Goal: Check status

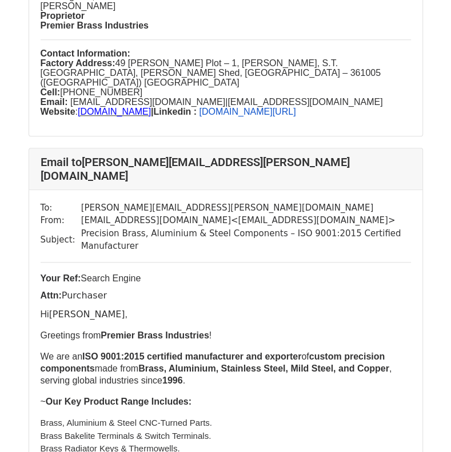
scroll to position [688, 0]
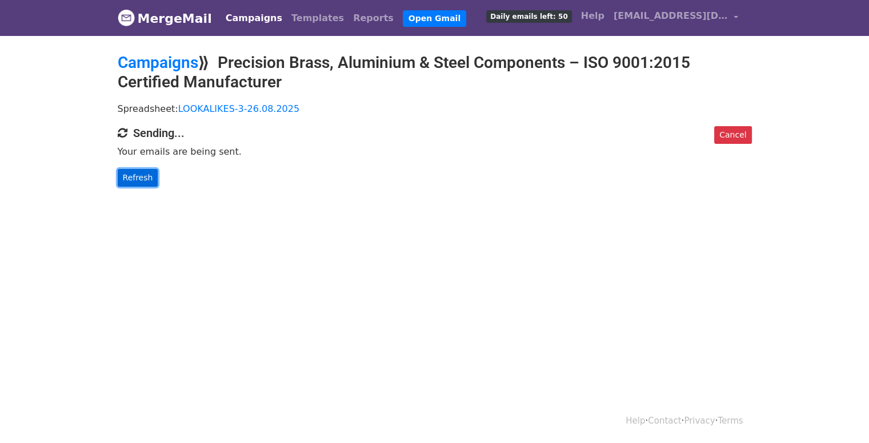
click at [137, 178] on link "Refresh" at bounding box center [138, 178] width 41 height 18
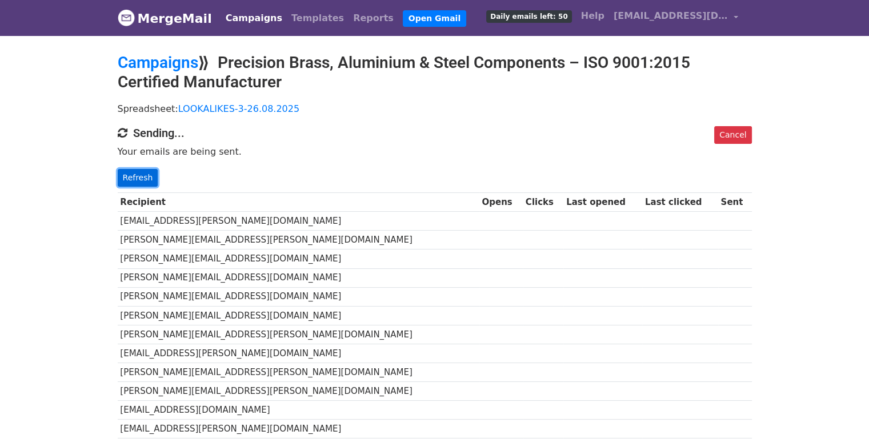
drag, startPoint x: 0, startPoint y: 0, endPoint x: 137, endPoint y: 178, distance: 224.8
click at [137, 178] on link "Refresh" at bounding box center [138, 178] width 41 height 18
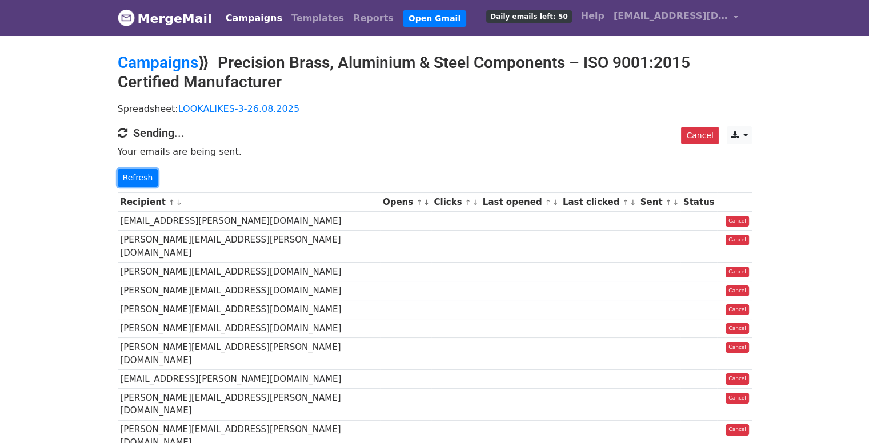
click at [137, 178] on link "Refresh" at bounding box center [138, 178] width 41 height 18
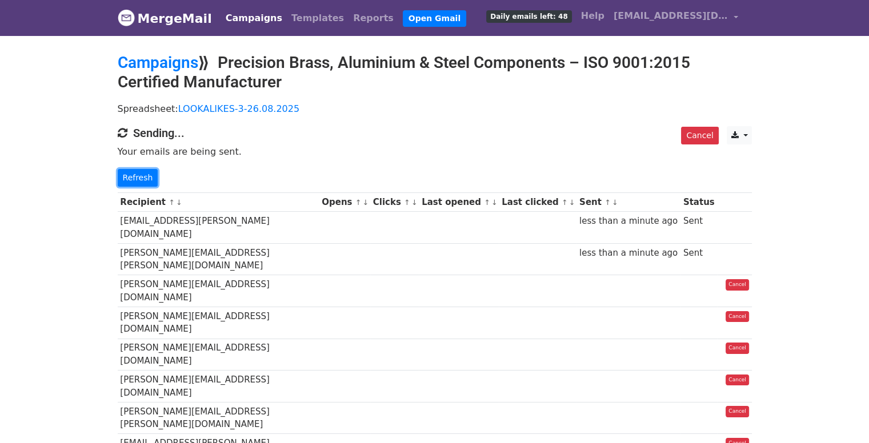
click at [137, 178] on link "Refresh" at bounding box center [138, 178] width 41 height 18
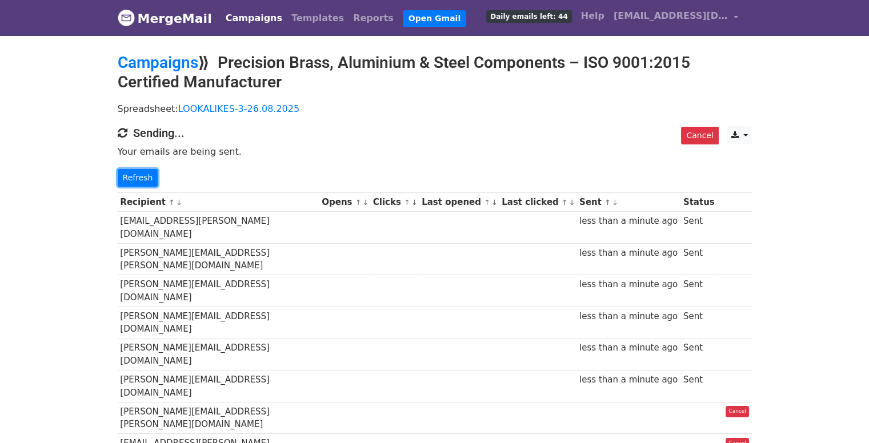
click at [137, 178] on link "Refresh" at bounding box center [138, 178] width 41 height 18
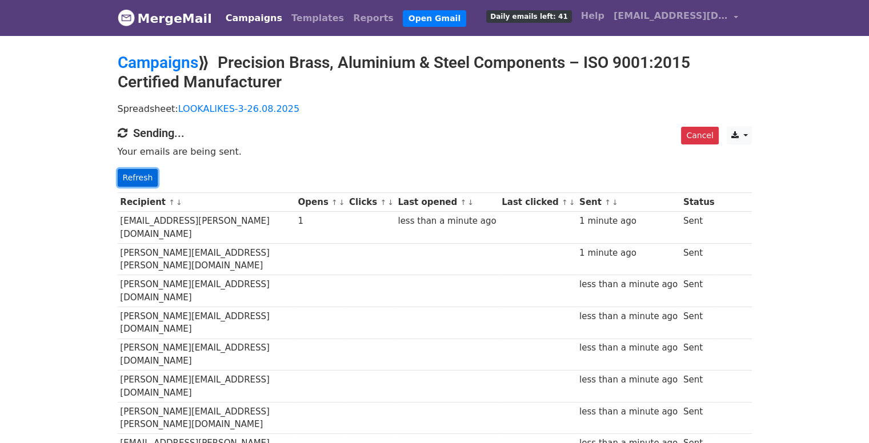
drag, startPoint x: 0, startPoint y: 0, endPoint x: 137, endPoint y: 178, distance: 224.8
click at [137, 178] on link "Refresh" at bounding box center [138, 178] width 41 height 18
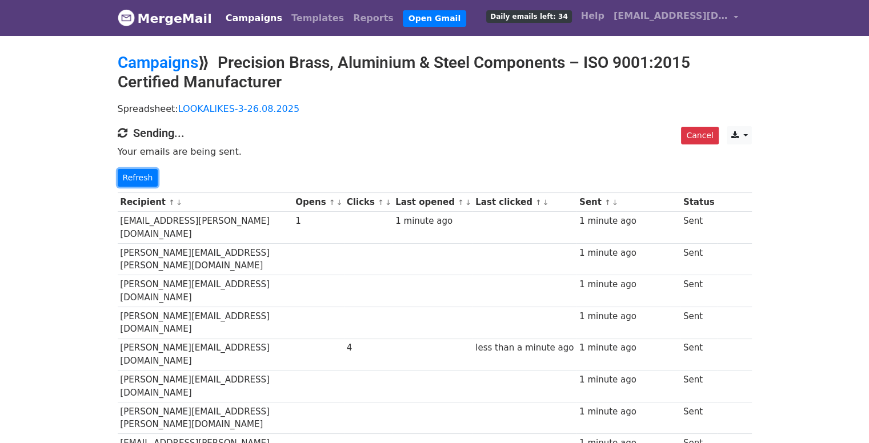
click at [137, 178] on link "Refresh" at bounding box center [138, 178] width 41 height 18
click at [127, 179] on link "Refresh" at bounding box center [138, 178] width 41 height 18
click at [123, 172] on link "Refresh" at bounding box center [138, 178] width 41 height 18
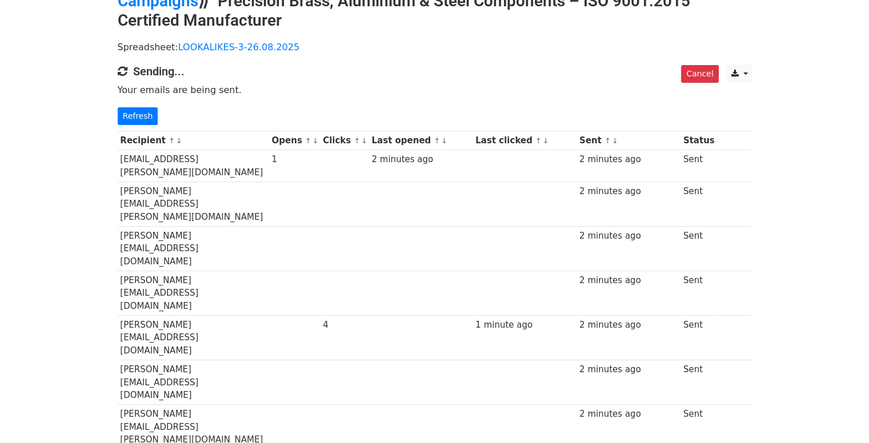
scroll to position [63, 0]
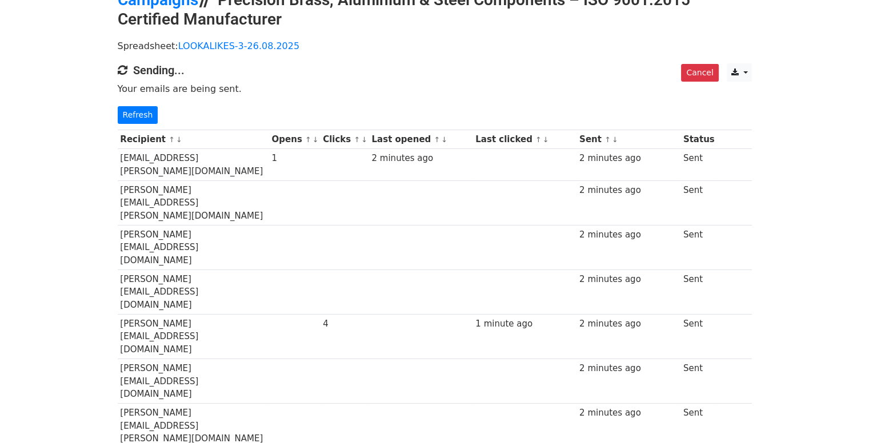
click at [123, 180] on td "[PERSON_NAME][EMAIL_ADDRESS][PERSON_NAME][DOMAIN_NAME]" at bounding box center [193, 202] width 151 height 45
click at [137, 108] on link "Refresh" at bounding box center [138, 115] width 41 height 18
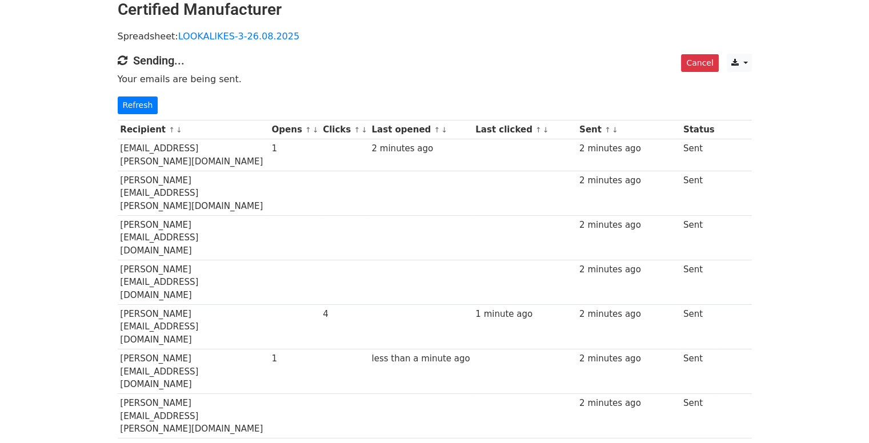
scroll to position [75, 0]
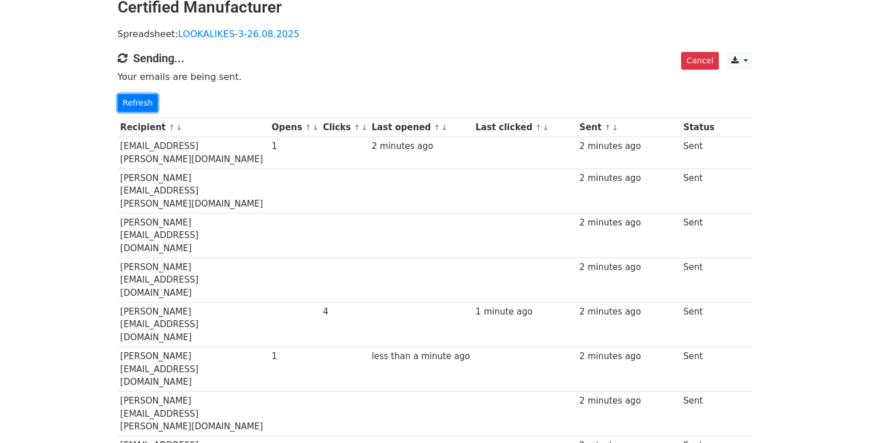
click at [137, 108] on link "Refresh" at bounding box center [138, 103] width 41 height 18
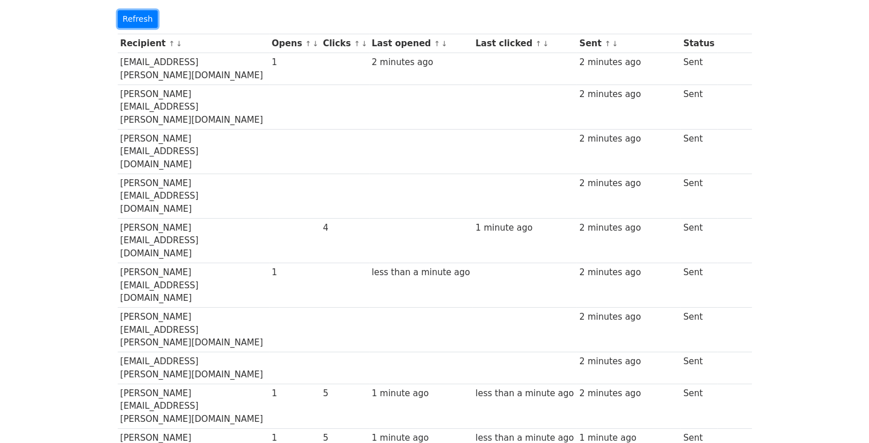
scroll to position [161, 0]
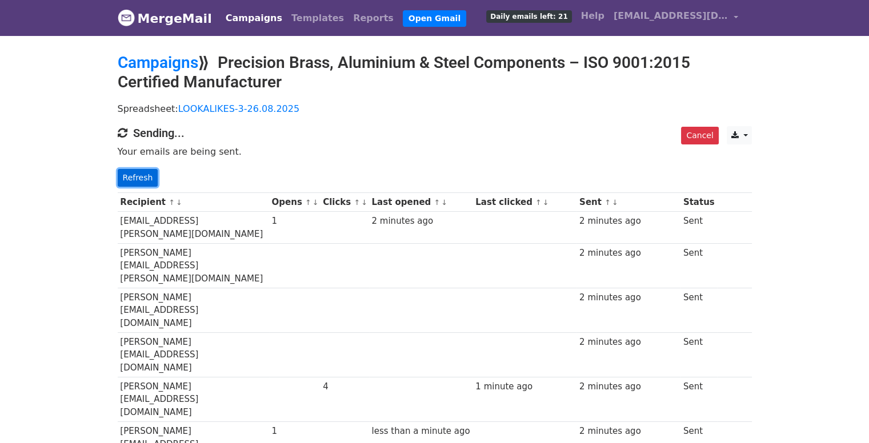
click at [138, 178] on link "Refresh" at bounding box center [138, 178] width 41 height 18
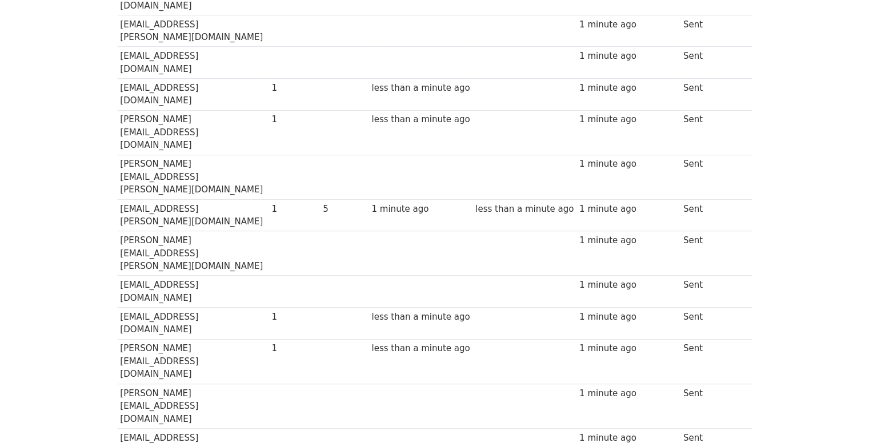
scroll to position [753, 0]
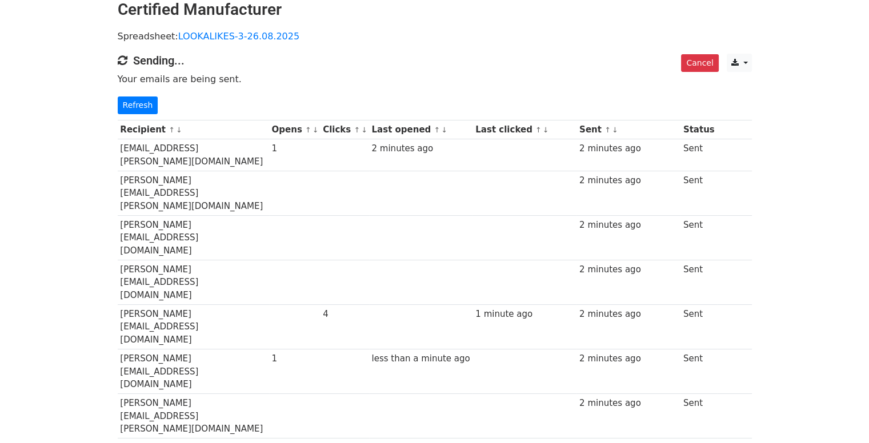
scroll to position [29, 0]
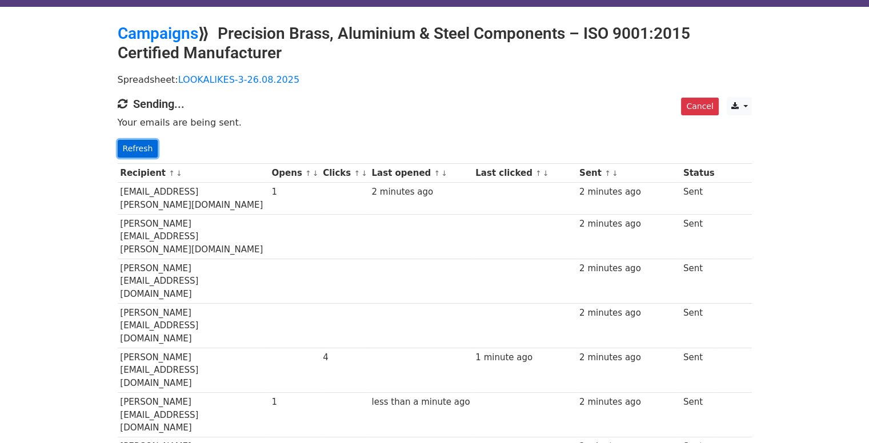
click at [147, 149] on link "Refresh" at bounding box center [138, 149] width 41 height 18
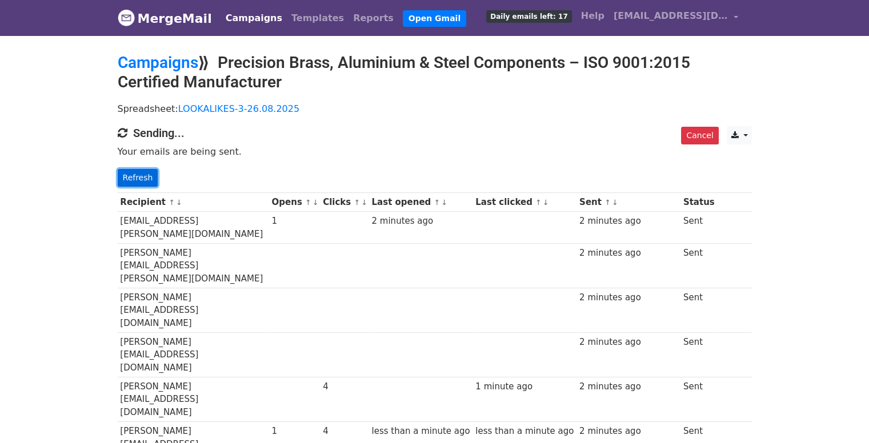
click at [144, 172] on link "Refresh" at bounding box center [138, 178] width 41 height 18
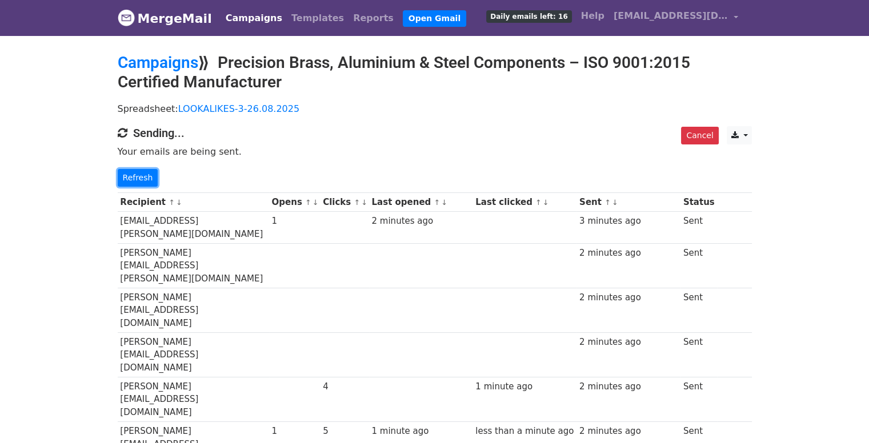
scroll to position [281, 0]
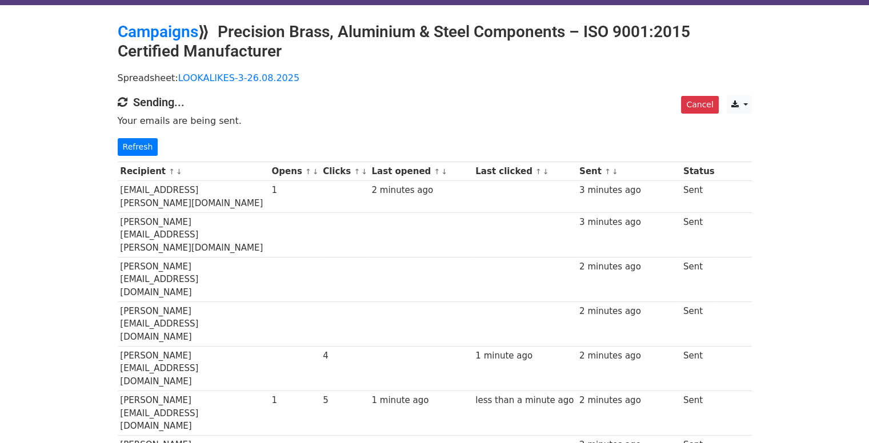
scroll to position [42, 0]
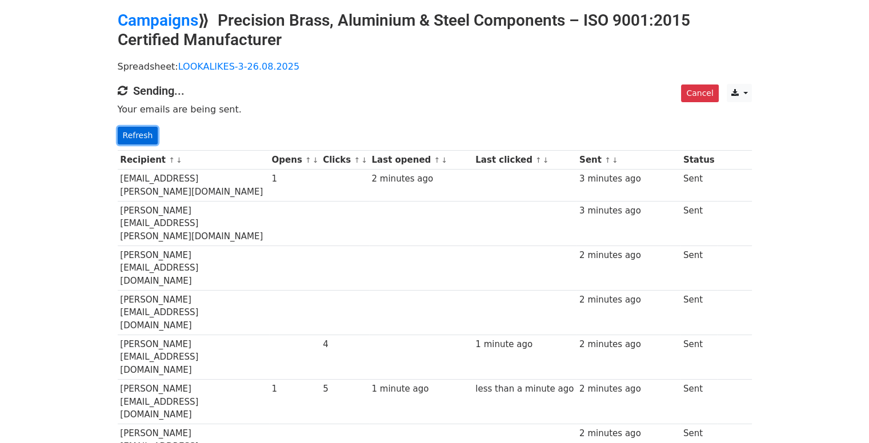
click at [146, 136] on link "Refresh" at bounding box center [138, 136] width 41 height 18
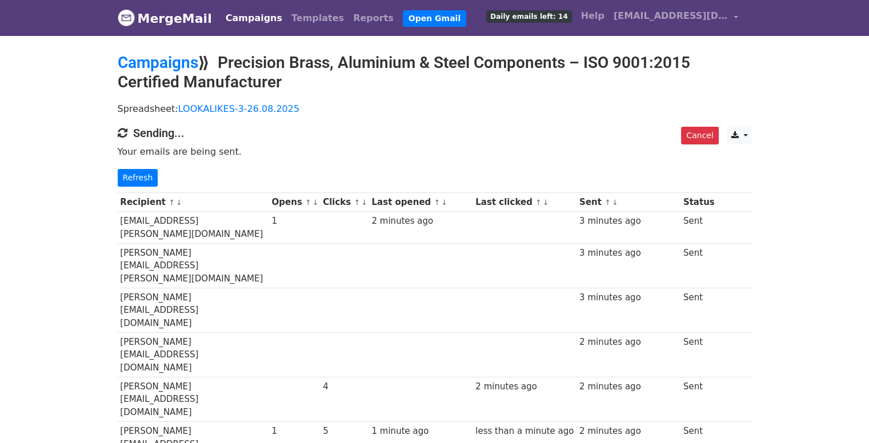
drag, startPoint x: 126, startPoint y: 171, endPoint x: 112, endPoint y: 173, distance: 13.9
click at [112, 173] on div "Cancel CSV Excel Sending... Your emails are being sent. Refresh" at bounding box center [434, 156] width 651 height 61
click at [131, 173] on link "Refresh" at bounding box center [138, 178] width 41 height 18
drag, startPoint x: 131, startPoint y: 172, endPoint x: 115, endPoint y: 172, distance: 15.4
click at [115, 172] on div "Cancel CSV Excel Sending... Your emails are being sent. Refresh" at bounding box center [434, 156] width 651 height 61
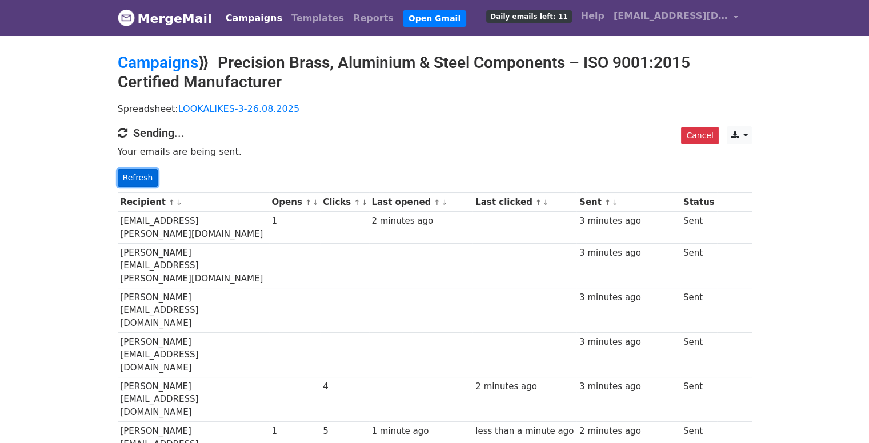
click at [141, 172] on link "Refresh" at bounding box center [138, 178] width 41 height 18
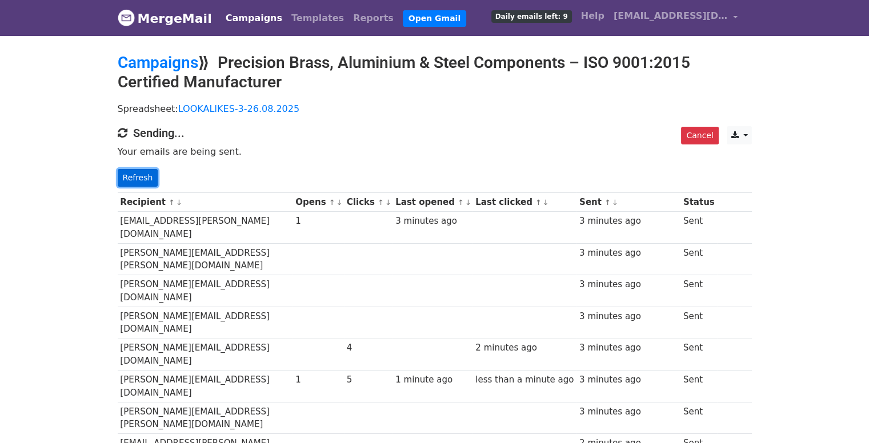
click at [133, 174] on link "Refresh" at bounding box center [138, 178] width 41 height 18
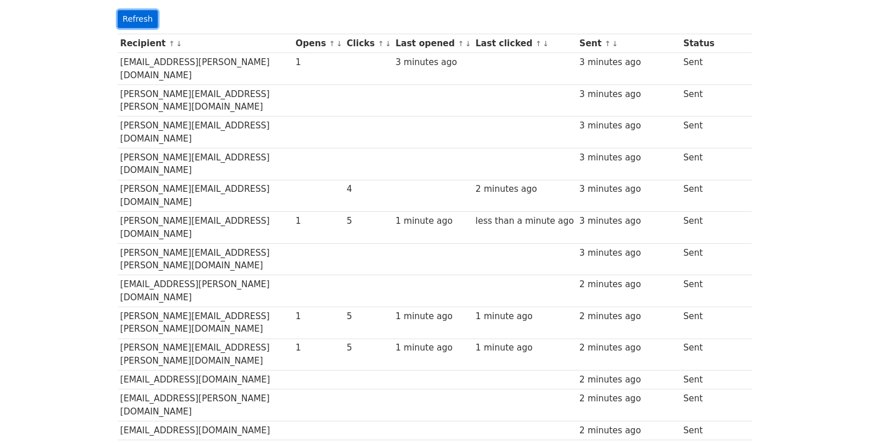
scroll to position [196, 0]
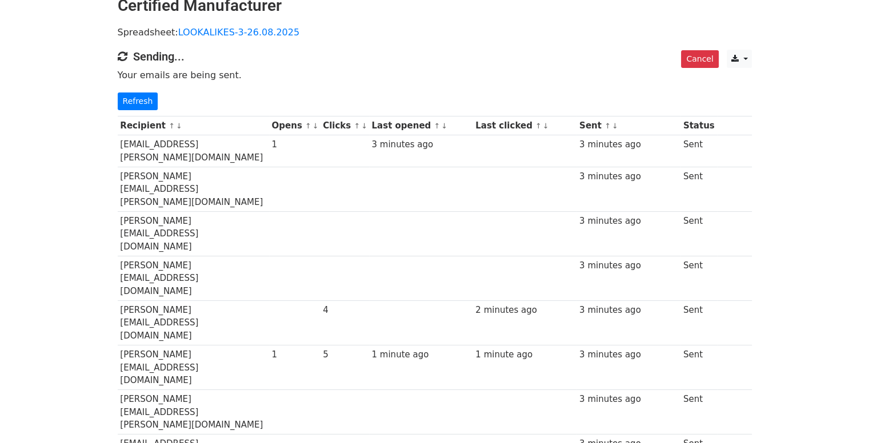
scroll to position [77, 0]
click at [130, 104] on link "Refresh" at bounding box center [138, 101] width 41 height 18
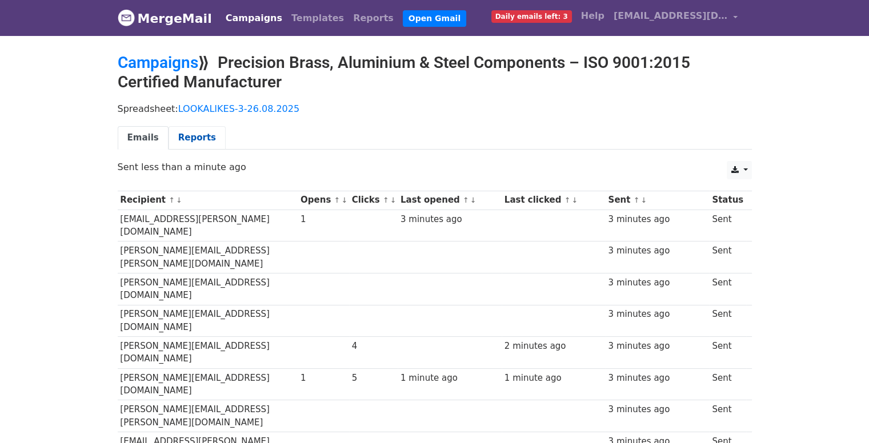
click at [196, 138] on link "Reports" at bounding box center [196, 137] width 57 height 23
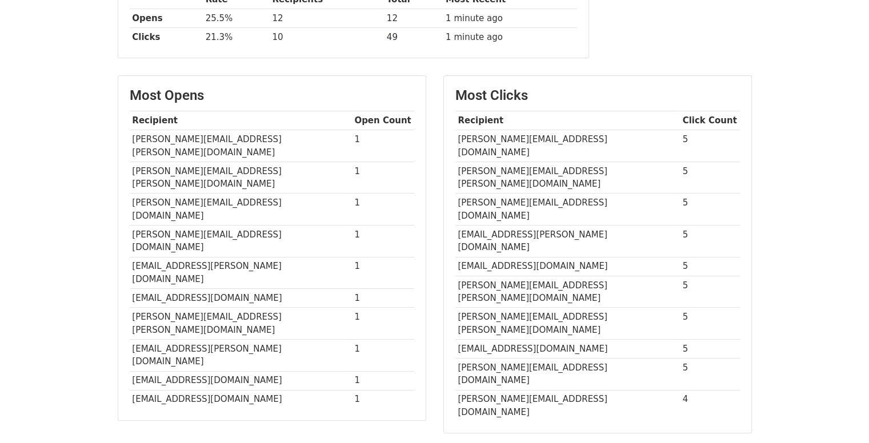
scroll to position [235, 0]
